Goal: Task Accomplishment & Management: Manage account settings

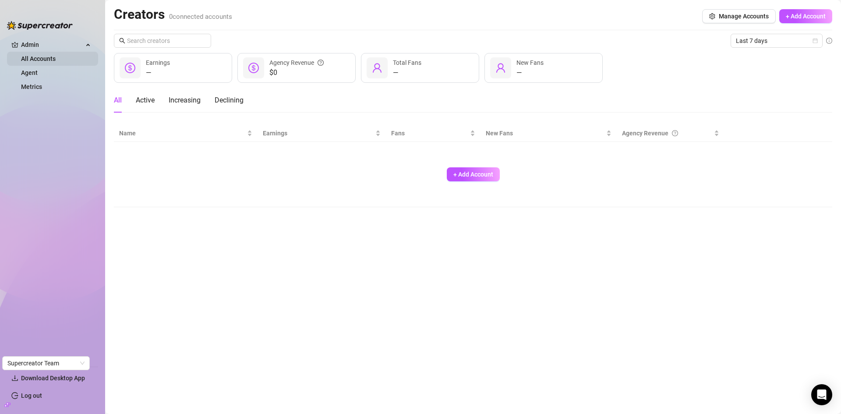
click at [48, 57] on link "All Accounts" at bounding box center [38, 58] width 35 height 7
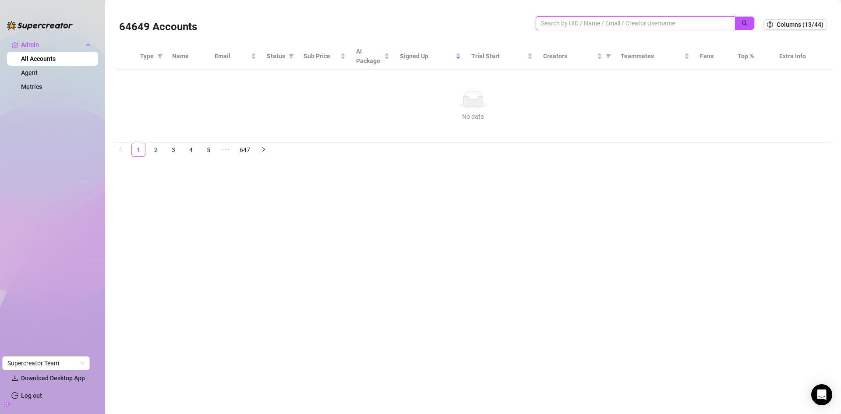
click at [587, 23] on input "search" at bounding box center [632, 23] width 182 height 10
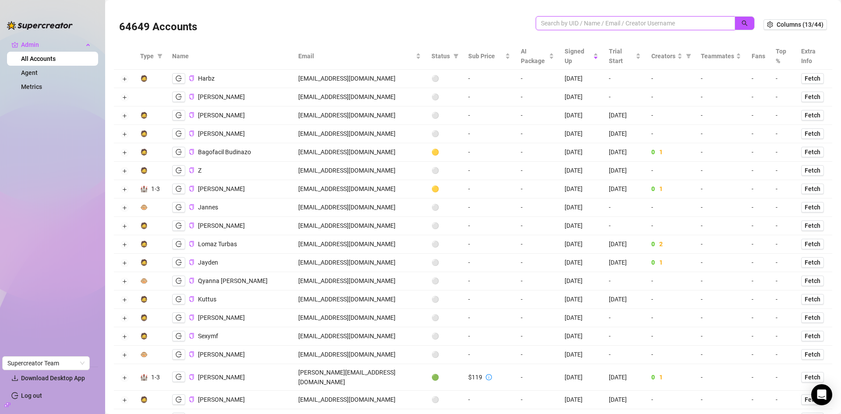
click at [570, 20] on input "search" at bounding box center [632, 23] width 182 height 10
paste input "therogueevans@gmail.com"
click at [741, 24] on icon "search" at bounding box center [744, 23] width 6 height 6
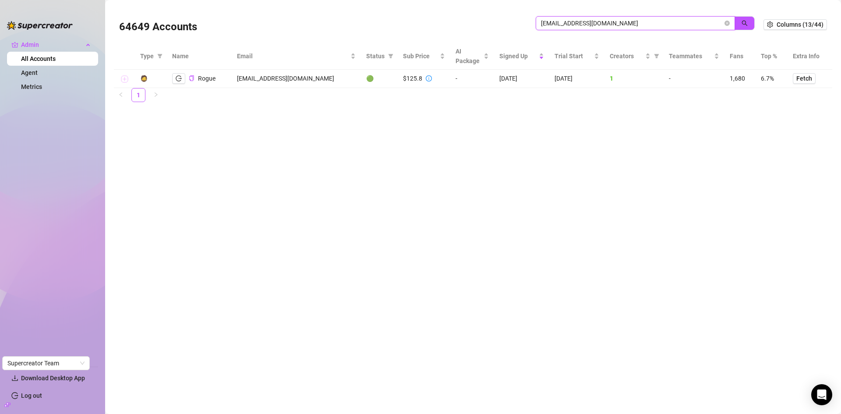
type input "therogueevans@gmail.com"
click at [122, 78] on button "Expand row" at bounding box center [124, 79] width 7 height 7
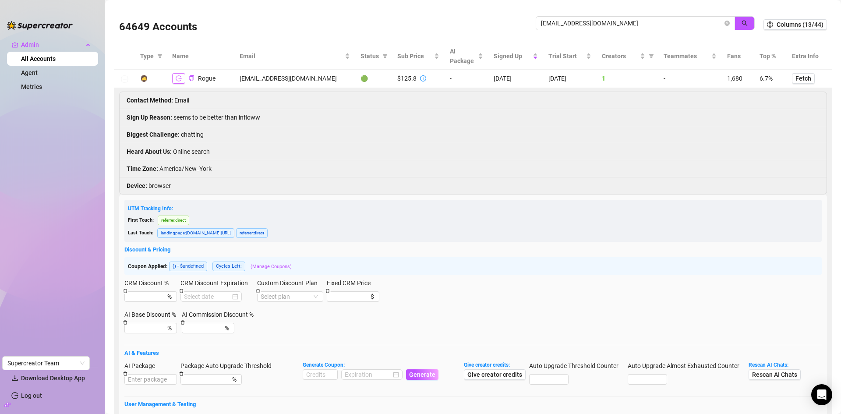
click at [182, 81] on button "button" at bounding box center [178, 78] width 13 height 11
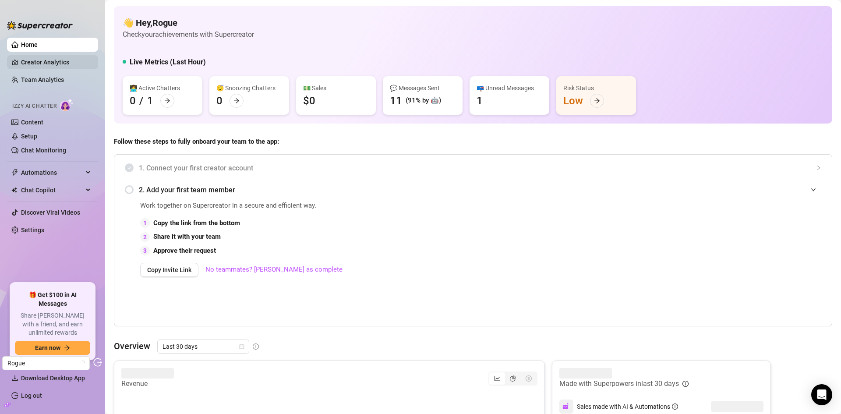
click at [46, 61] on link "Creator Analytics" at bounding box center [56, 62] width 70 height 14
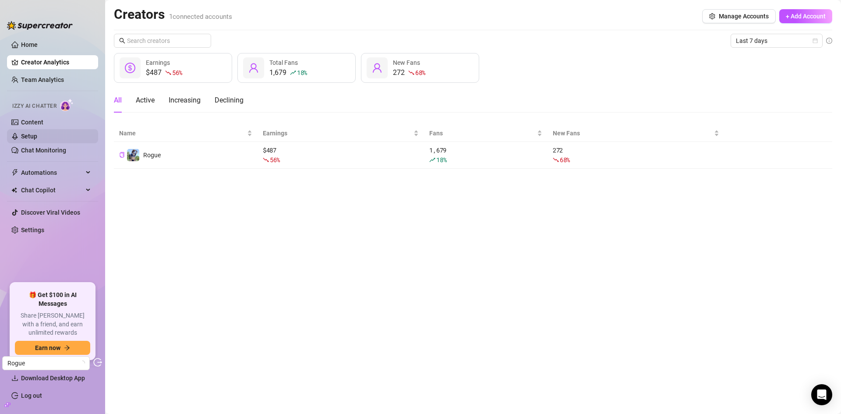
click at [37, 133] on link "Setup" at bounding box center [29, 136] width 16 height 7
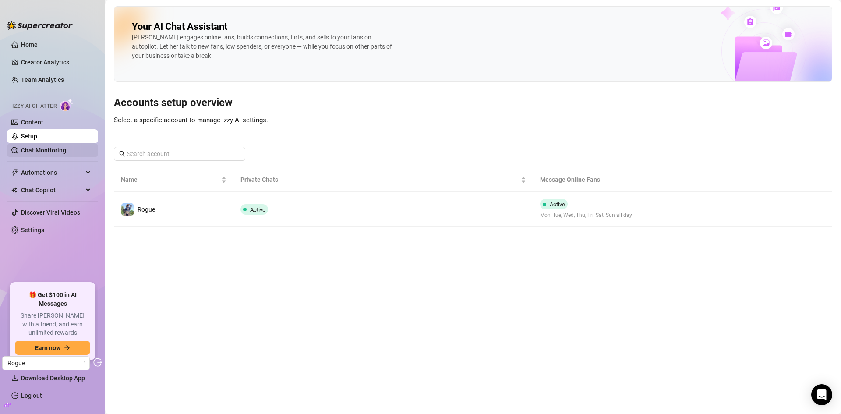
click at [43, 153] on link "Chat Monitoring" at bounding box center [43, 150] width 45 height 7
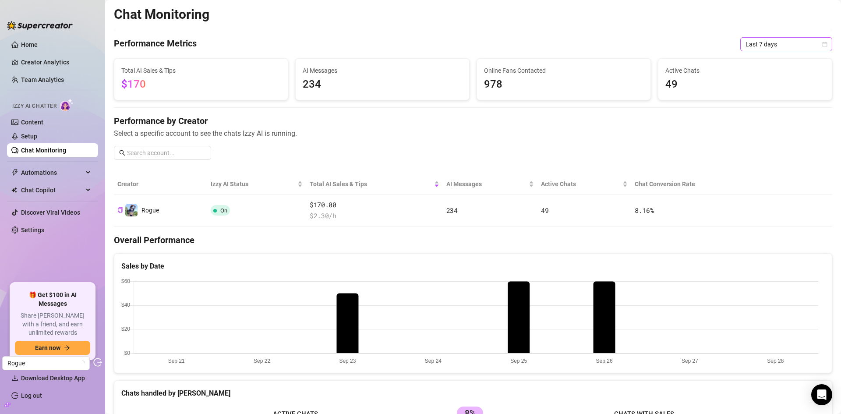
click at [753, 46] on span "Last 7 days" at bounding box center [785, 44] width 81 height 13
click at [753, 89] on div "Last 30 days" at bounding box center [779, 90] width 78 height 10
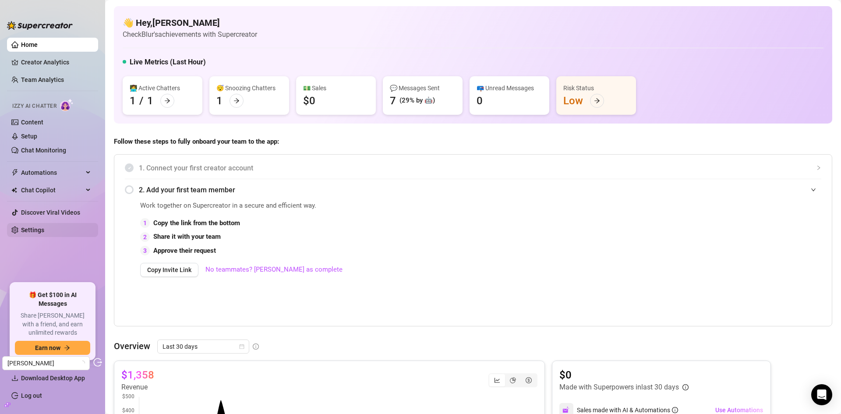
click at [43, 226] on link "Settings" at bounding box center [32, 229] width 23 height 7
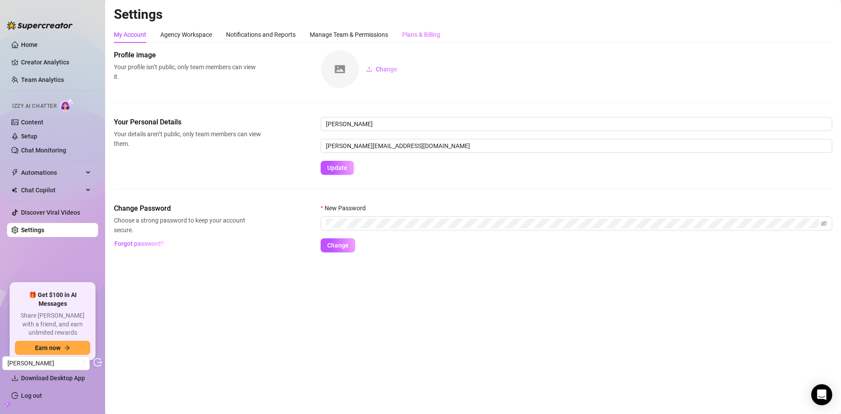
click at [410, 29] on div "Plans & Billing" at bounding box center [421, 34] width 38 height 17
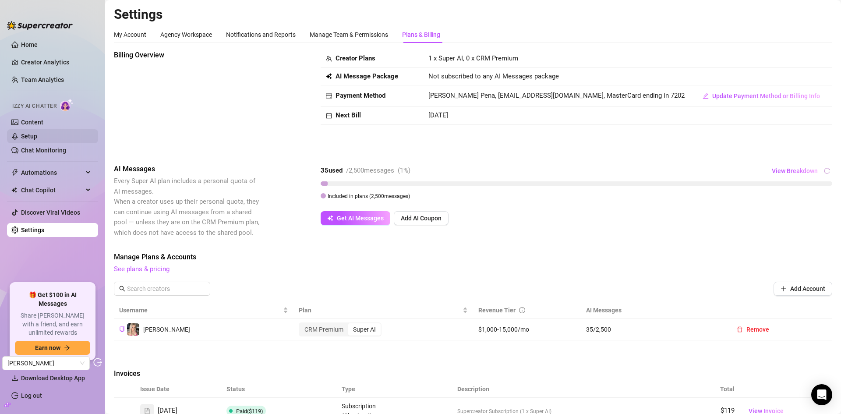
click at [34, 137] on link "Setup" at bounding box center [29, 136] width 16 height 7
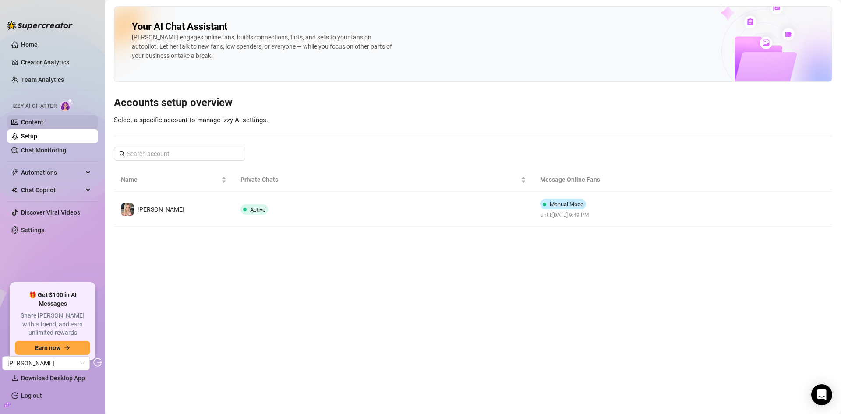
click at [36, 125] on link "Content" at bounding box center [32, 122] width 22 height 7
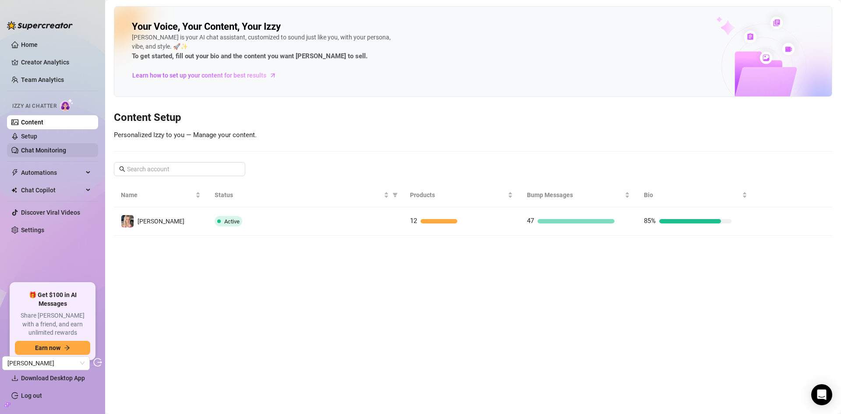
click at [29, 150] on link "Chat Monitoring" at bounding box center [43, 150] width 45 height 7
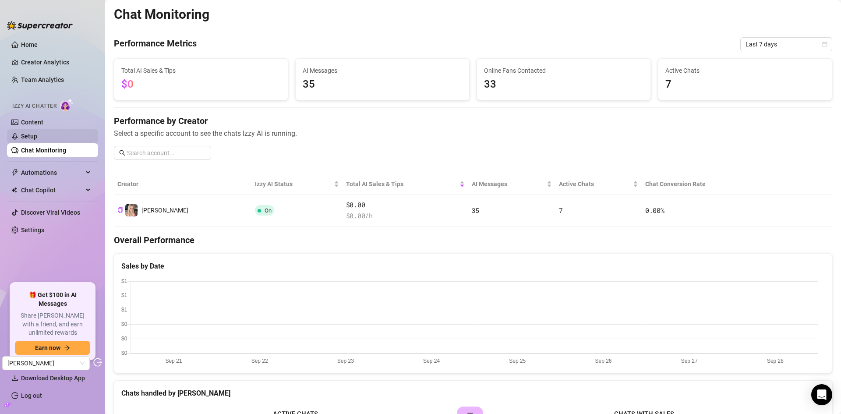
click at [37, 138] on link "Setup" at bounding box center [29, 136] width 16 height 7
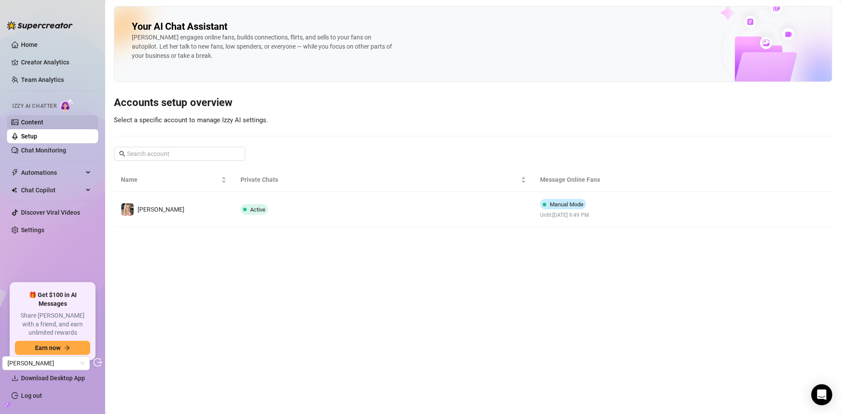
click at [43, 120] on link "Content" at bounding box center [32, 122] width 22 height 7
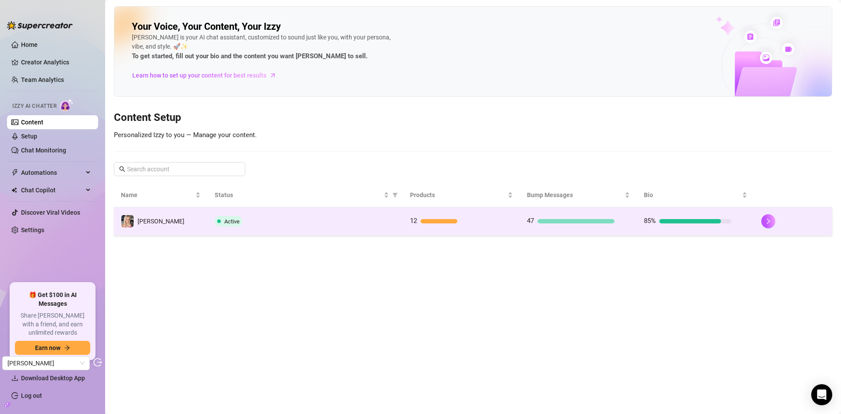
click at [343, 225] on div "Active" at bounding box center [305, 221] width 181 height 11
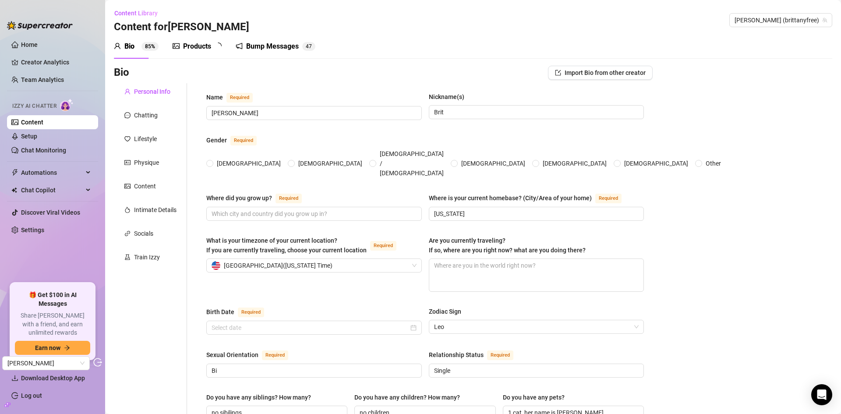
radio input "true"
type input "[DATE]"
